Goal: Find specific page/section

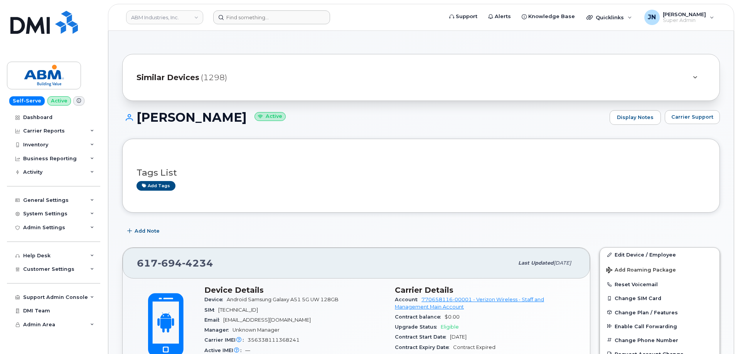
scroll to position [117, 0]
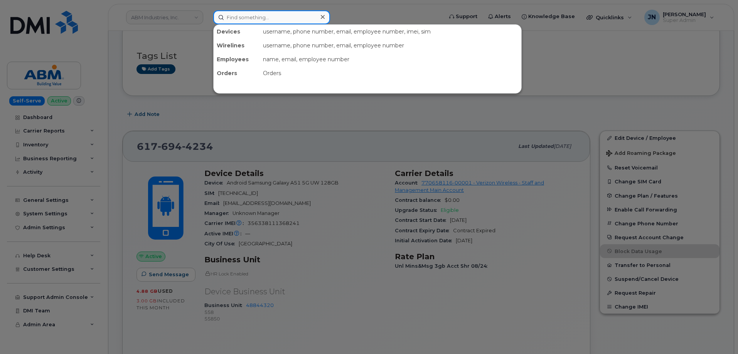
paste input "6176944234"
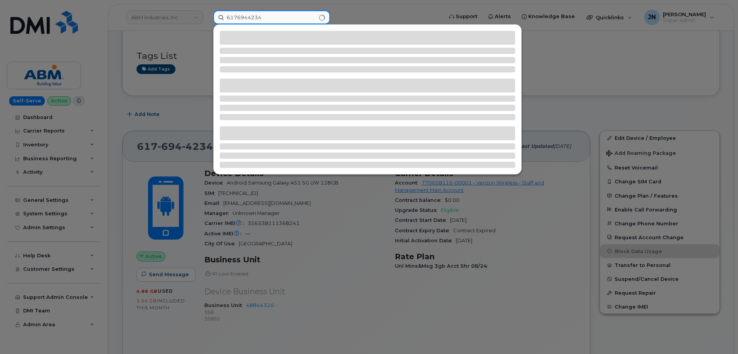
type input "6176944234"
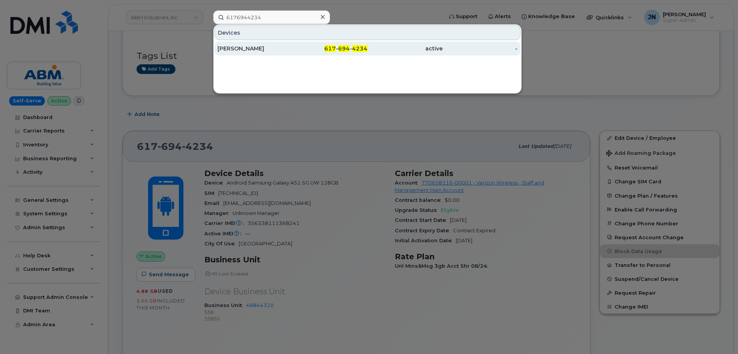
click at [294, 52] on div "617 - 694 - 4234" at bounding box center [329, 49] width 75 height 8
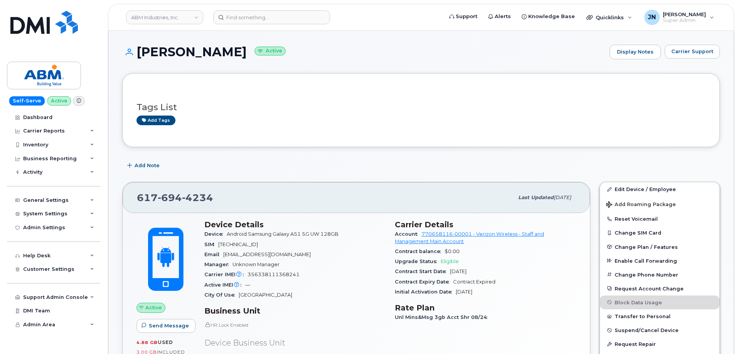
click at [143, 200] on span "[PHONE_NUMBER]" at bounding box center [175, 198] width 76 height 12
drag, startPoint x: 137, startPoint y: 198, endPoint x: 216, endPoint y: 205, distance: 78.9
click at [216, 205] on div "[PHONE_NUMBER]" at bounding box center [325, 198] width 376 height 16
copy span "[PHONE_NUMBER]"
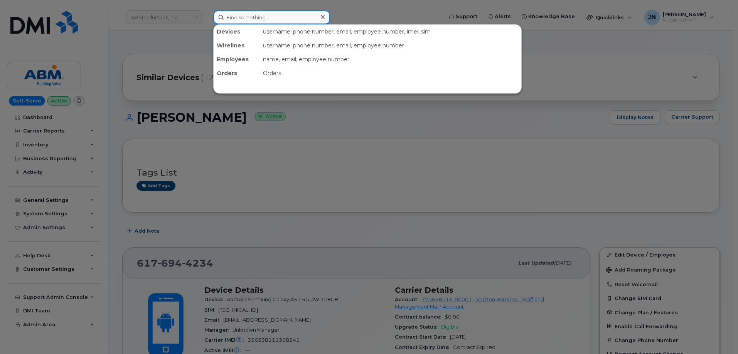
paste input "9728492752"
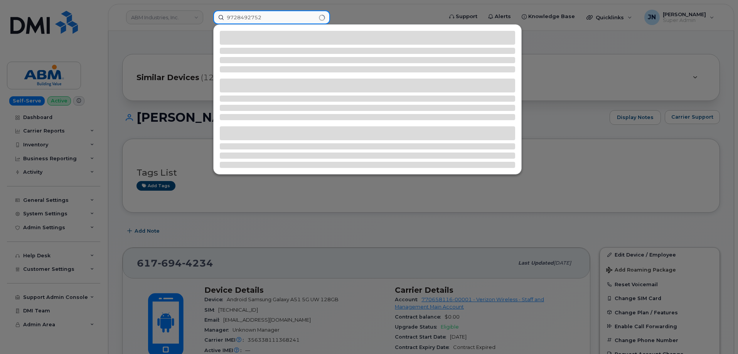
type input "9728492752"
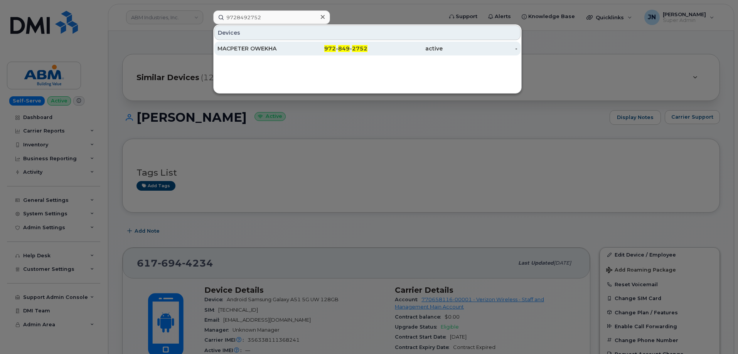
click at [246, 49] on div "MACPETER OWEKHA" at bounding box center [254, 49] width 75 height 8
